Goal: Task Accomplishment & Management: Manage account settings

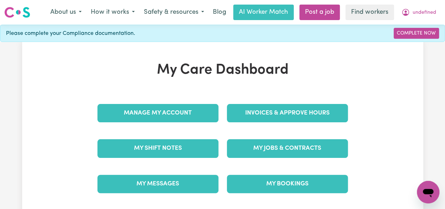
click at [287, 112] on link "Invoices & Approve Hours" at bounding box center [287, 113] width 121 height 18
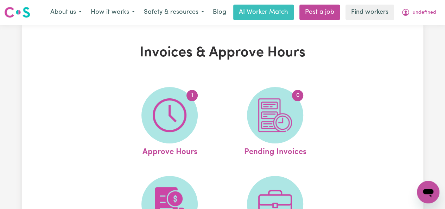
click at [170, 123] on link "1 Approve Hours" at bounding box center [169, 122] width 101 height 71
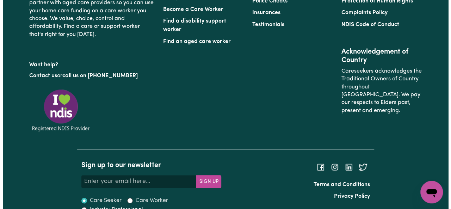
scroll to position [44, 0]
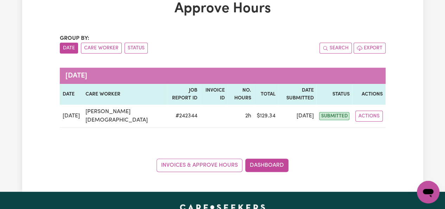
click at [376, 111] on button "Actions" at bounding box center [369, 116] width 27 height 11
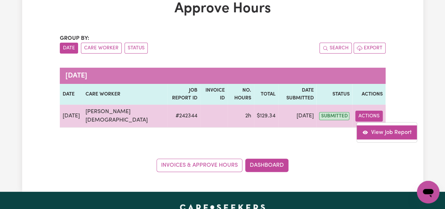
click at [370, 125] on link "View Job Report" at bounding box center [387, 132] width 60 height 14
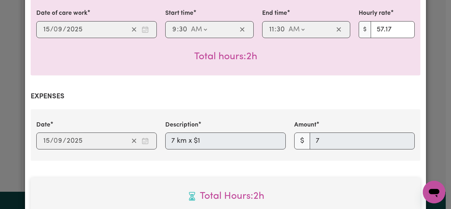
scroll to position [386, 0]
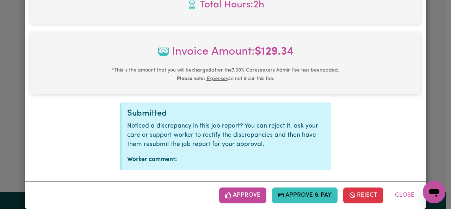
click at [260, 188] on button "Approve" at bounding box center [242, 194] width 47 height 15
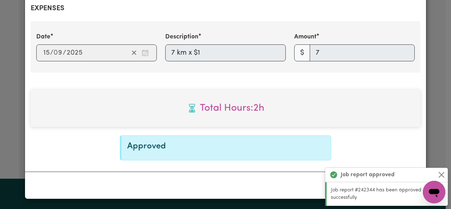
scroll to position [272, 0]
